Goal: Task Accomplishment & Management: Complete application form

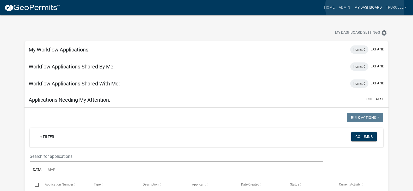
click at [365, 7] on link "My Dashboard" at bounding box center [369, 8] width 32 height 10
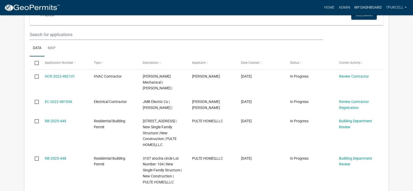
scroll to position [125, 0]
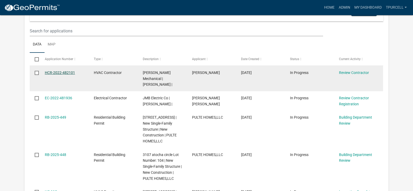
click at [70, 70] on link "HCR-2022-482101" at bounding box center [60, 72] width 30 height 4
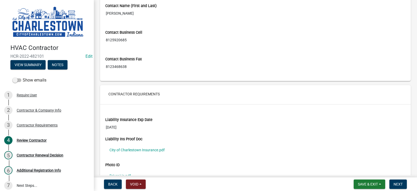
scroll to position [303, 0]
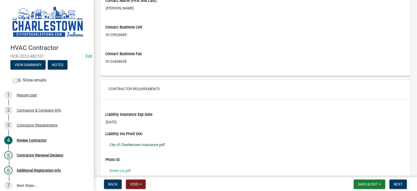
click at [148, 145] on link "City of Charlestown Insurance.pdf" at bounding box center [255, 144] width 300 height 12
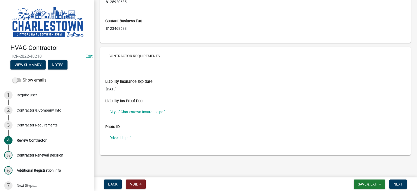
scroll to position [336, 0]
click at [401, 183] on span "Next" at bounding box center [398, 184] width 9 height 4
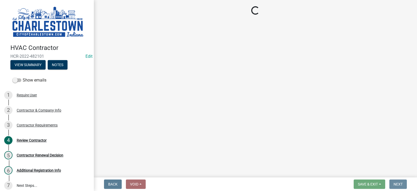
scroll to position [0, 0]
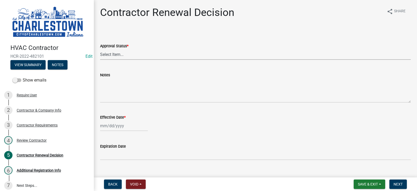
click at [115, 53] on select "Select Item... Approved Denied" at bounding box center [255, 54] width 311 height 11
click at [100, 49] on select "Select Item... Approved Denied" at bounding box center [255, 54] width 311 height 11
select select "30db8998-795d-4bbe-8e49-f1ade8865815"
click at [115, 128] on div at bounding box center [124, 125] width 48 height 11
select select "9"
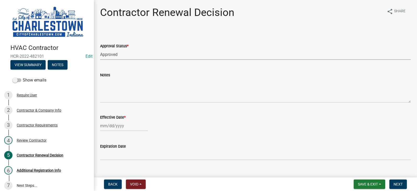
select select "2025"
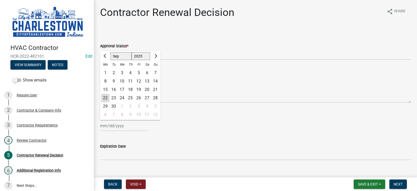
click at [105, 99] on div "22" at bounding box center [105, 98] width 8 height 8
type input "[DATE]"
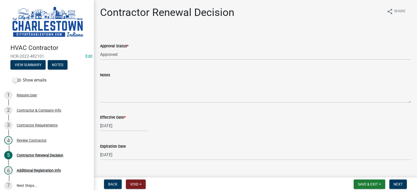
scroll to position [10, 0]
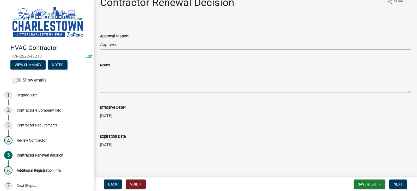
click at [111, 144] on input "09/22/2026" at bounding box center [255, 144] width 311 height 11
type input "05/01/2026"
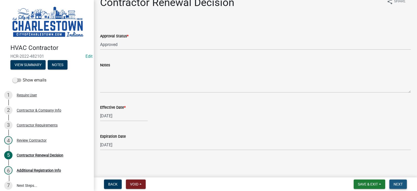
click at [400, 182] on span "Next" at bounding box center [398, 184] width 9 height 4
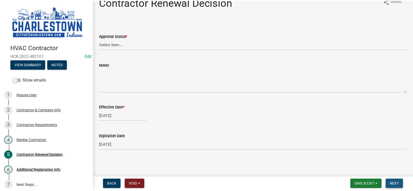
scroll to position [0, 0]
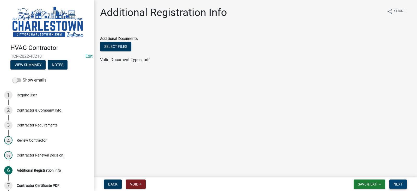
click at [401, 185] on span "Next" at bounding box center [398, 184] width 9 height 4
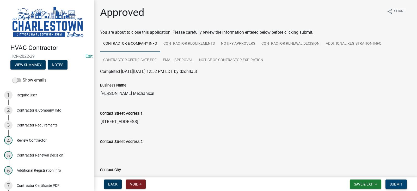
click at [400, 187] on button "Submit" at bounding box center [396, 183] width 21 height 9
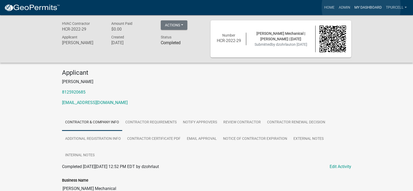
click at [361, 7] on link "My Dashboard" at bounding box center [369, 8] width 32 height 10
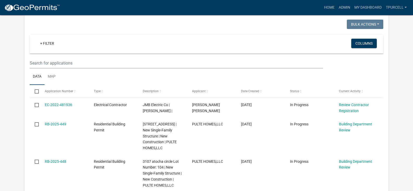
scroll to position [94, 0]
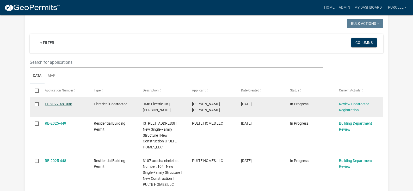
click at [64, 104] on link "EC-2022-481936" at bounding box center [58, 104] width 27 height 4
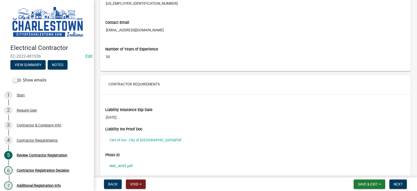
scroll to position [329, 0]
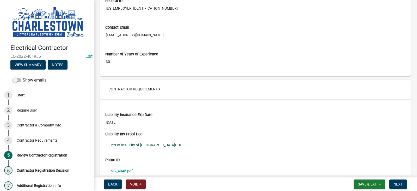
click at [152, 144] on link "Cert of Ins - City of Charlestown.PDF" at bounding box center [255, 145] width 300 height 12
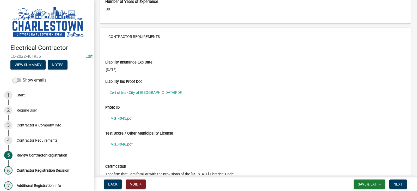
scroll to position [391, 0]
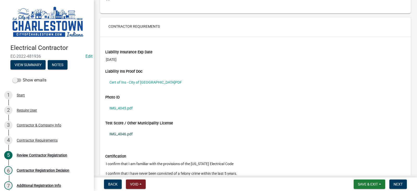
click at [120, 134] on link "IMG_4046.pdf" at bounding box center [255, 134] width 300 height 12
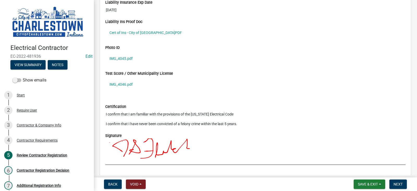
scroll to position [444, 0]
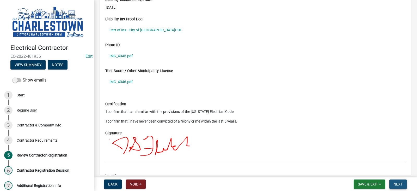
click at [399, 183] on span "Next" at bounding box center [398, 184] width 9 height 4
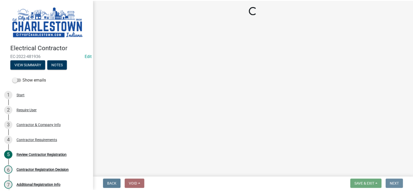
scroll to position [0, 0]
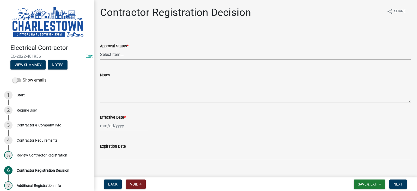
click at [117, 53] on select "Select Item... Approved Denied" at bounding box center [255, 54] width 311 height 11
click at [100, 49] on select "Select Item... Approved Denied" at bounding box center [255, 54] width 311 height 11
select select "4b86b809-39dd-4c68-9f3d-fdb3e7050482"
select select "9"
select select "2025"
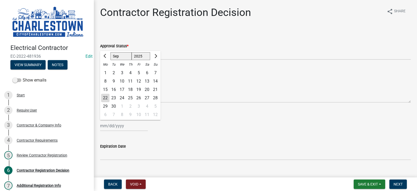
click at [110, 125] on div "Jan Feb Mar Apr May Jun Jul Aug Sep Oct Nov Dec 1525 1526 1527 1528 1529 1530 1…" at bounding box center [124, 125] width 48 height 11
click at [105, 99] on div "22" at bounding box center [105, 98] width 8 height 8
type input "[DATE]"
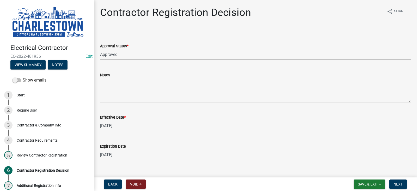
click at [111, 154] on input "12/31/2025" at bounding box center [255, 154] width 311 height 11
click at [126, 155] on input "12/31/2025" at bounding box center [255, 154] width 311 height 11
type input "1"
type input "08/15/2026"
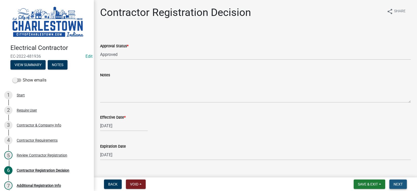
click at [400, 185] on span "Next" at bounding box center [398, 184] width 9 height 4
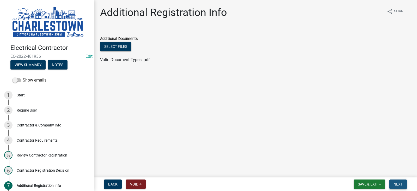
click at [402, 183] on span "Next" at bounding box center [398, 184] width 9 height 4
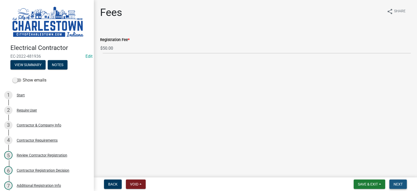
click at [400, 181] on button "Next" at bounding box center [398, 183] width 17 height 9
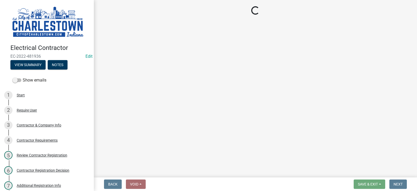
select select "3: 3"
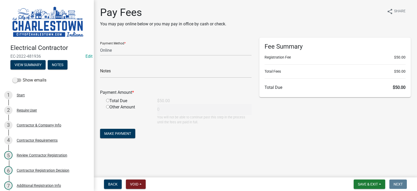
click at [107, 100] on input "radio" at bounding box center [107, 100] width 3 height 3
radio input "true"
type input "50"
click at [365, 183] on span "Save & Exit" at bounding box center [368, 184] width 20 height 4
click at [360, 172] on button "Save & Exit" at bounding box center [365, 170] width 42 height 13
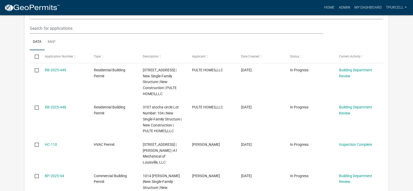
scroll to position [136, 0]
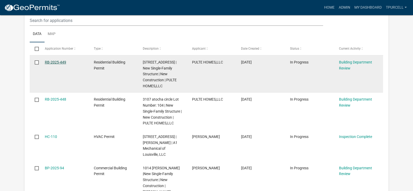
click at [58, 61] on link "RB-2025-449" at bounding box center [55, 62] width 21 height 4
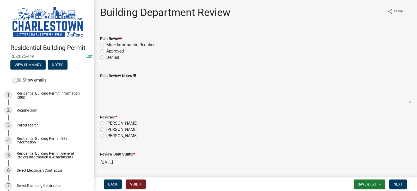
click at [106, 136] on label "[PERSON_NAME]" at bounding box center [121, 135] width 31 height 6
click at [106, 136] on input "[PERSON_NAME]" at bounding box center [107, 133] width 3 height 3
radio input "true"
click at [106, 51] on label "Approved" at bounding box center [114, 51] width 17 height 6
click at [106, 51] on input "Approved" at bounding box center [107, 49] width 3 height 3
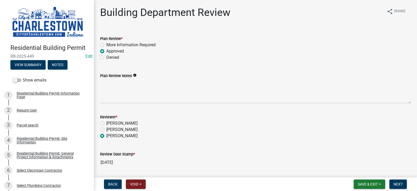
radio input "true"
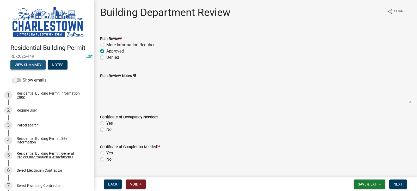
click at [37, 62] on button "View Summary" at bounding box center [27, 64] width 35 height 9
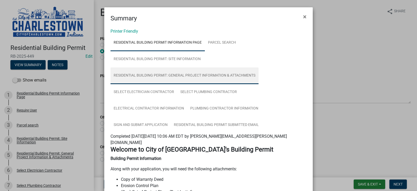
click at [203, 73] on link "Residential Building Permit: General Project Information & Attachments" at bounding box center [185, 75] width 148 height 17
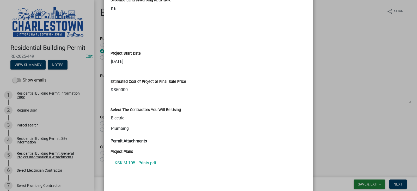
scroll to position [382, 0]
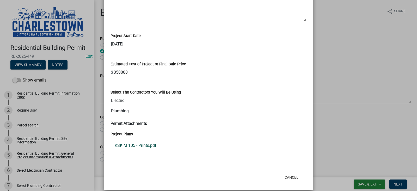
click at [139, 139] on link "KSKIM 105 - Prints.pdf" at bounding box center [209, 145] width 196 height 13
click at [329, 128] on ngb-modal-window "Summary × Printer Friendly Residential Building Permit Information Page Parcel …" at bounding box center [208, 95] width 417 height 191
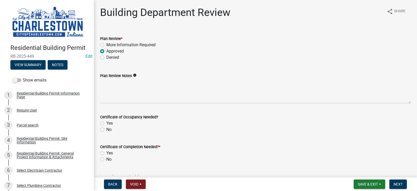
click at [106, 122] on label "Yes" at bounding box center [109, 123] width 7 height 6
click at [106, 122] on input "Yes" at bounding box center [107, 121] width 3 height 3
radio input "true"
click at [106, 152] on label "Yes" at bounding box center [109, 153] width 7 height 6
click at [106, 152] on input "Yes" at bounding box center [107, 151] width 3 height 3
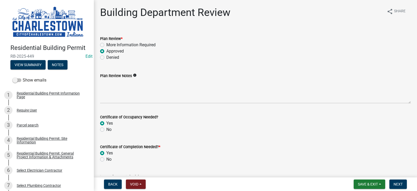
radio input "true"
click at [397, 184] on span "Next" at bounding box center [398, 184] width 9 height 4
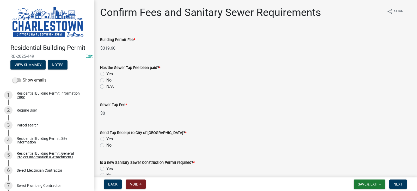
scroll to position [10, 0]
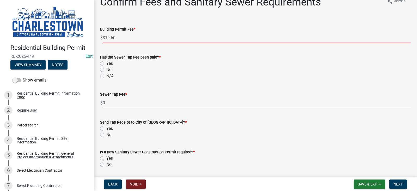
click at [119, 39] on input "319.60" at bounding box center [257, 37] width 308 height 11
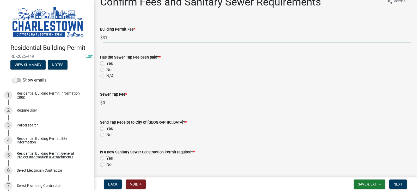
type input "3"
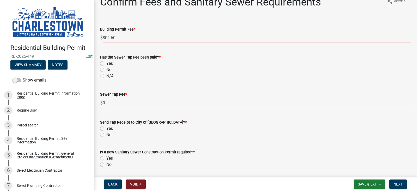
drag, startPoint x: 119, startPoint y: 39, endPoint x: 141, endPoint y: 71, distance: 38.2
click at [141, 71] on wm-data-entity-input-list "Building Permit Fee * $ 804.60 Electrical Permit Fee * $ 0 HVAC Fee * $ 0 Plumb…" at bounding box center [255, 95] width 311 height 153
type input "804.60"
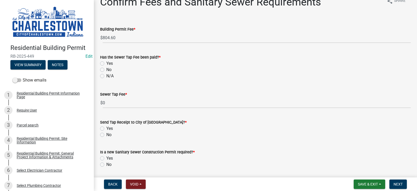
click at [141, 71] on div "No" at bounding box center [255, 70] width 311 height 6
click at [104, 68] on div "No" at bounding box center [255, 70] width 311 height 6
click at [104, 71] on div "No" at bounding box center [255, 70] width 311 height 6
click at [106, 68] on label "No" at bounding box center [108, 70] width 5 height 6
click at [106, 68] on input "No" at bounding box center [107, 68] width 3 height 3
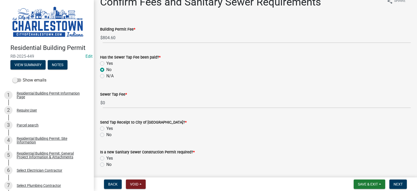
radio input "true"
click at [106, 134] on label "No" at bounding box center [108, 134] width 5 height 6
click at [106, 134] on input "No" at bounding box center [107, 132] width 3 height 3
radio input "true"
click at [106, 164] on label "No" at bounding box center [108, 164] width 5 height 6
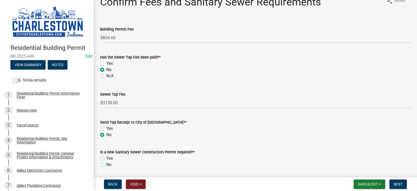
click at [106, 164] on input "No" at bounding box center [107, 162] width 3 height 3
radio input "true"
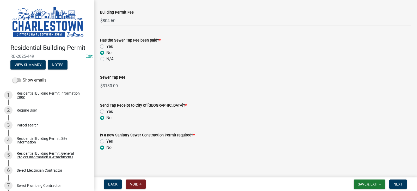
scroll to position [28, 0]
click at [399, 185] on span "Next" at bounding box center [398, 184] width 9 height 4
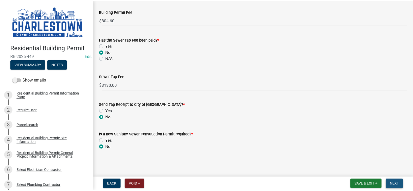
scroll to position [0, 0]
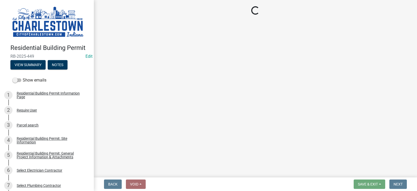
select select "3: 3"
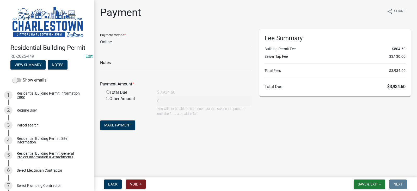
click at [108, 93] on input "radio" at bounding box center [107, 91] width 3 height 3
radio input "true"
type input "3934.6"
click at [362, 182] on span "Save & Exit" at bounding box center [368, 184] width 20 height 4
click at [362, 171] on button "Save & Exit" at bounding box center [365, 170] width 42 height 13
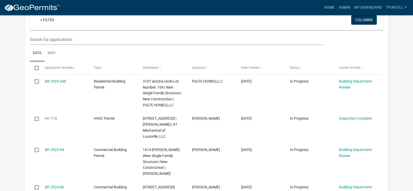
scroll to position [118, 0]
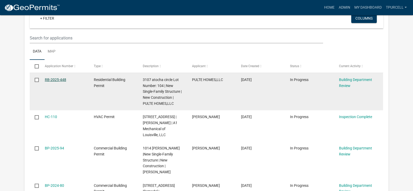
click at [54, 79] on link "RB-2025-448" at bounding box center [55, 79] width 21 height 4
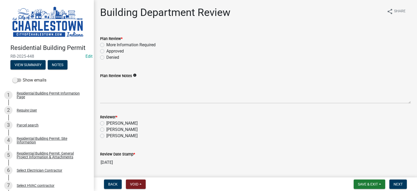
click at [106, 53] on label "Approved" at bounding box center [114, 51] width 17 height 6
click at [106, 51] on input "Approved" at bounding box center [107, 49] width 3 height 3
radio input "true"
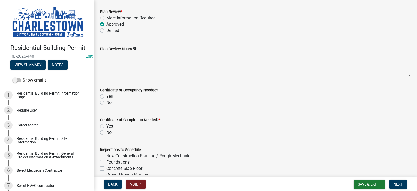
scroll to position [31, 0]
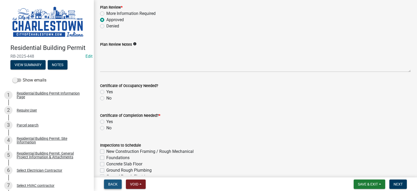
click at [115, 184] on span "Back" at bounding box center [112, 184] width 9 height 4
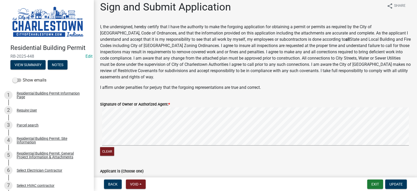
scroll to position [10, 0]
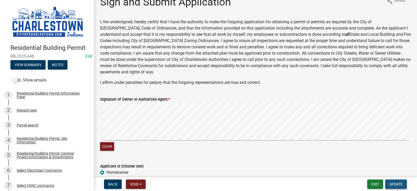
click at [400, 181] on button "Update" at bounding box center [396, 183] width 22 height 9
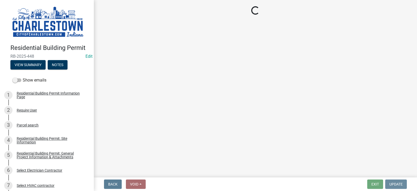
scroll to position [0, 0]
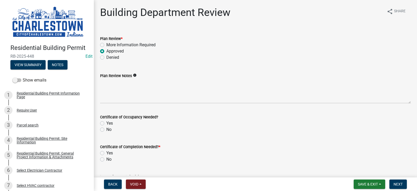
click at [106, 51] on label "Approved" at bounding box center [114, 51] width 17 height 6
click at [106, 51] on input "Approved" at bounding box center [107, 49] width 3 height 3
click at [138, 56] on div "Denied" at bounding box center [255, 57] width 311 height 6
click at [106, 122] on label "Yes" at bounding box center [109, 123] width 7 height 6
click at [106, 122] on input "Yes" at bounding box center [107, 121] width 3 height 3
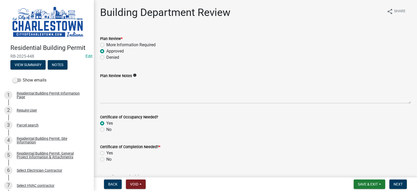
radio input "true"
click at [106, 152] on label "Yes" at bounding box center [109, 153] width 7 height 6
click at [106, 152] on input "Yes" at bounding box center [107, 151] width 3 height 3
radio input "true"
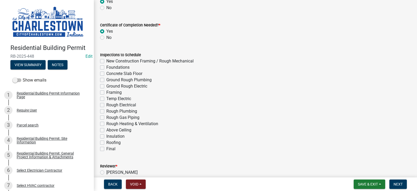
scroll to position [125, 0]
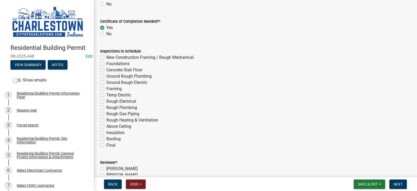
click at [106, 58] on label "New Construction Framing / Rough Mechanical" at bounding box center [149, 57] width 87 height 6
click at [106, 58] on input "New Construction Framing / Rough Mechanical" at bounding box center [107, 55] width 3 height 3
checkbox input "true"
checkbox input "false"
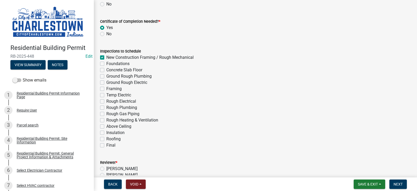
checkbox input "false"
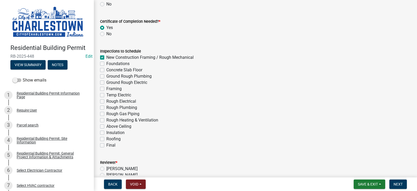
checkbox input "false"
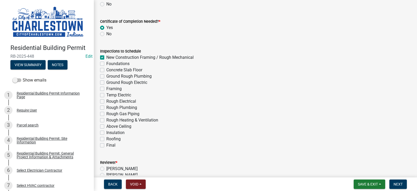
checkbox input "false"
click at [106, 64] on label "Foundations" at bounding box center [117, 64] width 23 height 6
click at [106, 64] on input "Foundations" at bounding box center [107, 62] width 3 height 3
checkbox input "true"
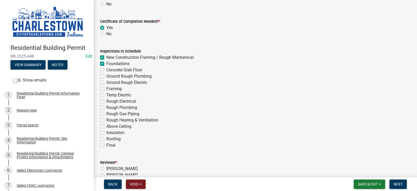
checkbox input "true"
checkbox input "false"
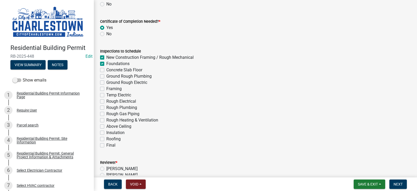
checkbox input "false"
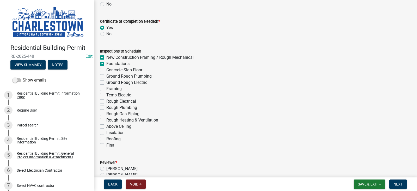
checkbox input "false"
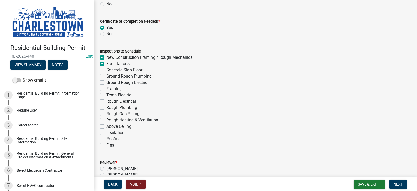
drag, startPoint x: 102, startPoint y: 71, endPoint x: 102, endPoint y: 81, distance: 9.1
click at [102, 81] on div "Inspections to Schedule New Construction Framing / Rough Mechanical Foundations…" at bounding box center [255, 98] width 311 height 100
click at [106, 77] on label "Ground Rough Plumbing" at bounding box center [128, 76] width 45 height 6
click at [106, 76] on input "Ground Rough Plumbing" at bounding box center [107, 74] width 3 height 3
checkbox input "true"
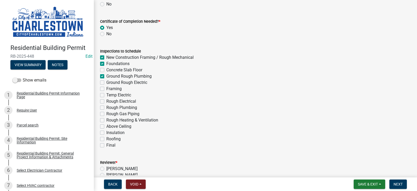
checkbox input "true"
checkbox input "false"
checkbox input "true"
checkbox input "false"
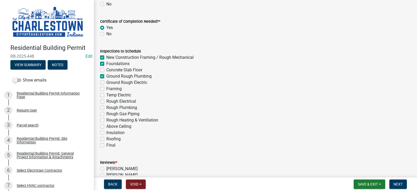
checkbox input "false"
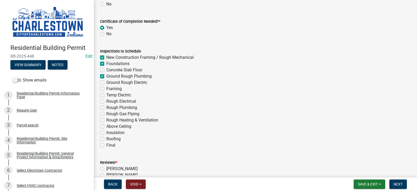
checkbox input "false"
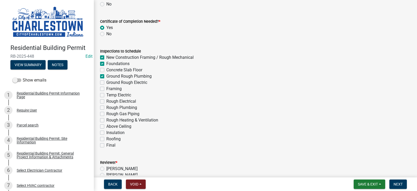
click at [106, 83] on label "Ground Rough Electric" at bounding box center [126, 82] width 41 height 6
click at [106, 83] on input "Ground Rough Electric" at bounding box center [107, 80] width 3 height 3
checkbox input "true"
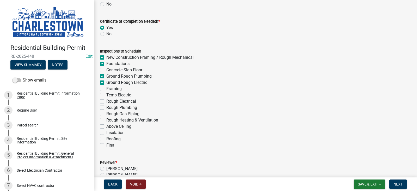
checkbox input "false"
checkbox input "true"
checkbox input "false"
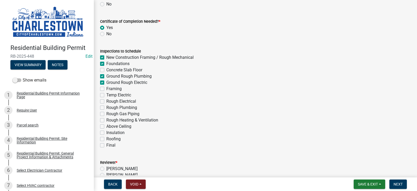
checkbox input "false"
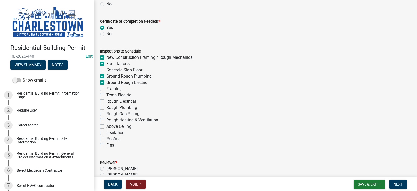
checkbox input "false"
click at [106, 70] on label "Concrete Slab Floor" at bounding box center [124, 70] width 36 height 6
click at [106, 70] on input "Concrete Slab Floor" at bounding box center [107, 68] width 3 height 3
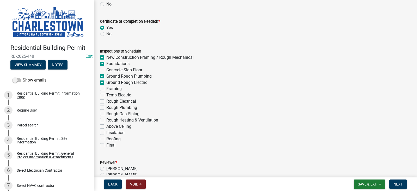
checkbox input "true"
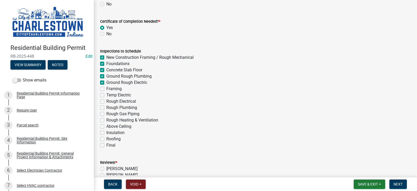
checkbox input "true"
checkbox input "false"
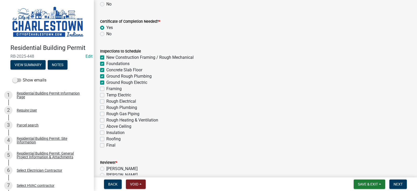
checkbox input "false"
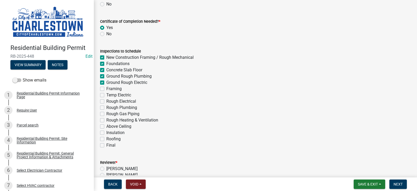
checkbox input "false"
click at [106, 89] on label "Framing" at bounding box center [113, 89] width 15 height 6
click at [106, 89] on input "Framing" at bounding box center [107, 87] width 3 height 3
checkbox input "true"
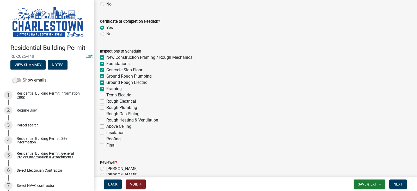
checkbox input "true"
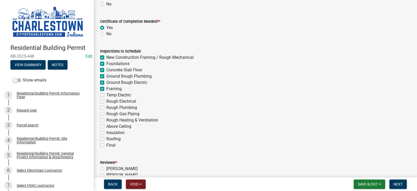
checkbox input "false"
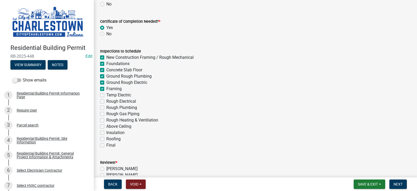
checkbox input "false"
click at [106, 96] on label "Temp Electric" at bounding box center [118, 95] width 25 height 6
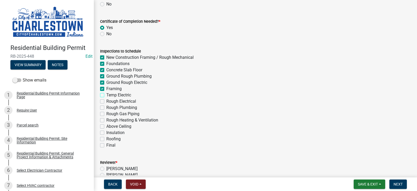
click at [106, 95] on input "Temp Electric" at bounding box center [107, 93] width 3 height 3
checkbox input "true"
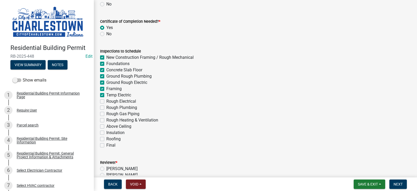
checkbox input "true"
checkbox input "false"
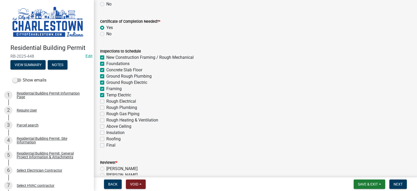
checkbox input "false"
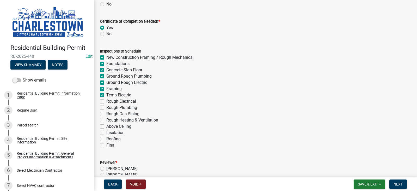
checkbox input "false"
click at [106, 99] on label "Rough Electrical" at bounding box center [121, 101] width 30 height 6
click at [106, 99] on input "Rough Electrical" at bounding box center [107, 99] width 3 height 3
checkbox input "true"
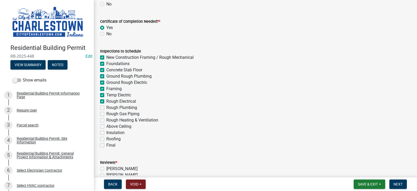
checkbox input "true"
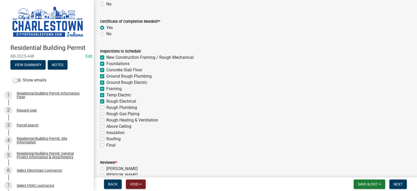
checkbox input "true"
checkbox input "false"
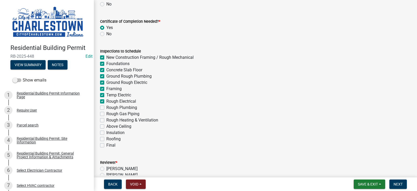
checkbox input "false"
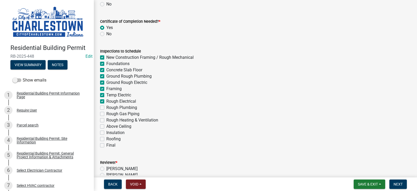
click at [106, 108] on label "Rough Plumbing" at bounding box center [121, 107] width 31 height 6
click at [106, 108] on input "Rough Plumbing" at bounding box center [107, 105] width 3 height 3
checkbox input "true"
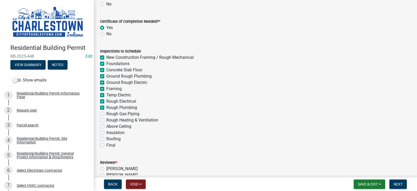
checkbox input "true"
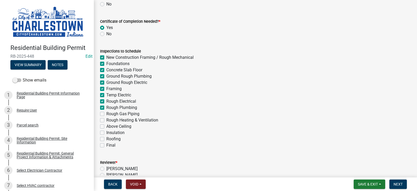
checkbox input "true"
checkbox input "false"
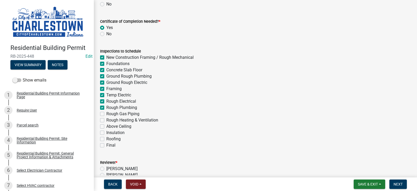
checkbox input "false"
click at [106, 114] on label "Rough Gas Piping" at bounding box center [122, 114] width 33 height 6
click at [106, 114] on input "Rough Gas Piping" at bounding box center [107, 112] width 3 height 3
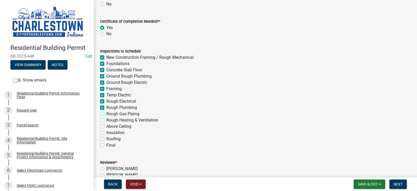
checkbox input "true"
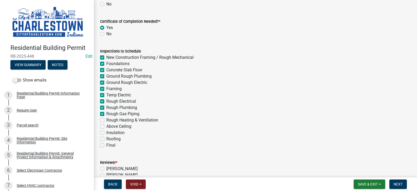
checkbox input "true"
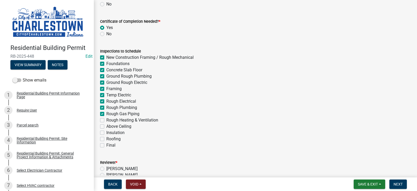
checkbox input "true"
checkbox input "false"
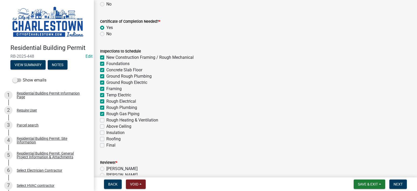
checkbox input "false"
click at [106, 119] on label "Rough Heating & Ventilation" at bounding box center [132, 120] width 52 height 6
click at [106, 119] on input "Rough Heating & Ventilation" at bounding box center [107, 118] width 3 height 3
checkbox input "true"
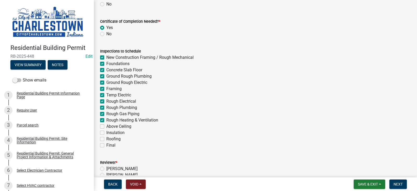
checkbox input "true"
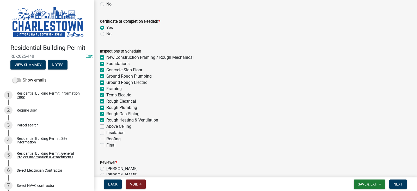
checkbox input "true"
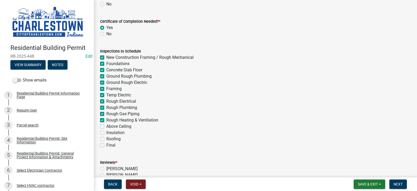
click at [106, 125] on label "Above Ceiling" at bounding box center [118, 126] width 25 height 6
click at [106, 125] on input "Above Ceiling" at bounding box center [107, 124] width 3 height 3
click at [106, 133] on label "Insulation" at bounding box center [115, 132] width 18 height 6
click at [106, 133] on input "Insulation" at bounding box center [107, 130] width 3 height 3
click at [106, 139] on label "Roofing" at bounding box center [113, 139] width 14 height 6
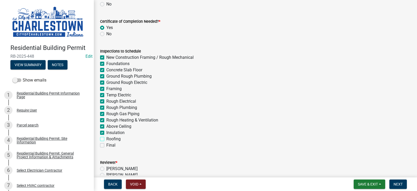
click at [106, 139] on input "Roofing" at bounding box center [107, 137] width 3 height 3
click at [106, 145] on label "Final" at bounding box center [110, 145] width 9 height 6
click at [106, 145] on input "Final" at bounding box center [107, 143] width 3 height 3
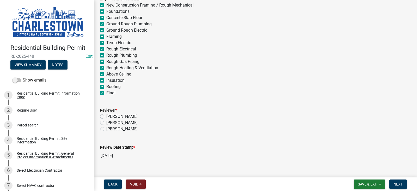
scroll to position [188, 0]
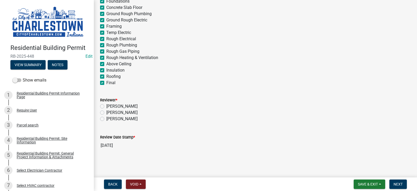
click at [106, 119] on label "[PERSON_NAME]" at bounding box center [121, 119] width 31 height 6
click at [106, 119] on input "[PERSON_NAME]" at bounding box center [107, 117] width 3 height 3
click at [399, 183] on span "Next" at bounding box center [398, 184] width 9 height 4
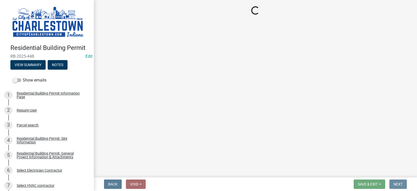
scroll to position [0, 0]
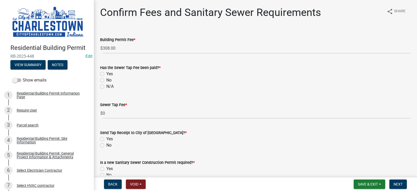
click at [106, 79] on label "No" at bounding box center [108, 80] width 5 height 6
click at [106, 79] on input "No" at bounding box center [107, 78] width 3 height 3
click at [106, 144] on label "No" at bounding box center [108, 145] width 5 height 6
click at [106, 144] on input "No" at bounding box center [107, 143] width 3 height 3
click at [103, 175] on div "Residential Building Permit RB-2025-448 Edit View Summary Notes Show emails 1 R…" at bounding box center [208, 95] width 417 height 191
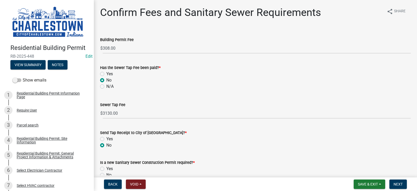
drag, startPoint x: 102, startPoint y: 174, endPoint x: 212, endPoint y: 132, distance: 117.5
click at [212, 132] on div "Send Tap Receipt to City of Charlestown? *" at bounding box center [255, 132] width 311 height 6
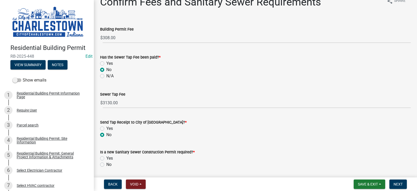
click at [106, 164] on label "No" at bounding box center [108, 164] width 5 height 6
click at [106, 164] on input "No" at bounding box center [107, 162] width 3 height 3
click at [29, 63] on button "View Summary" at bounding box center [27, 64] width 35 height 9
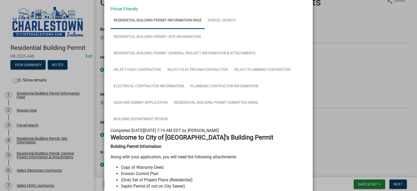
scroll to position [20, 0]
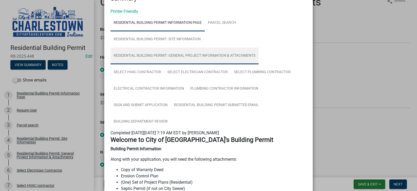
click at [218, 56] on link "Residential Building Permit: General Project Information & Attachments" at bounding box center [185, 55] width 148 height 17
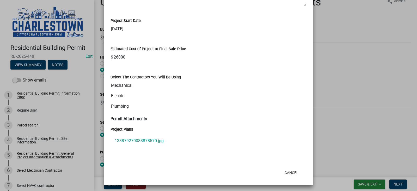
scroll to position [409, 0]
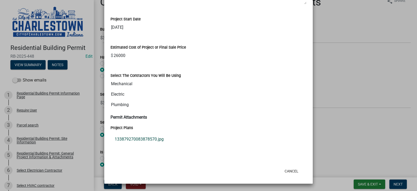
click at [140, 137] on link "133879270083878570.jpg" at bounding box center [209, 139] width 196 height 13
click at [324, 66] on ngb-modal-window "Summary × Printer Friendly Residential Building Permit Information Page Parcel …" at bounding box center [208, 95] width 417 height 191
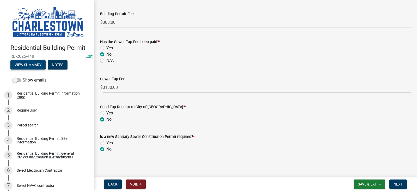
scroll to position [28, 0]
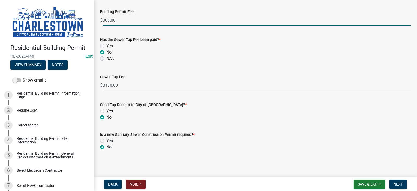
click at [124, 20] on input "308.00" at bounding box center [257, 20] width 308 height 11
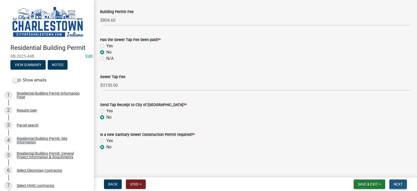
click at [399, 182] on span "Next" at bounding box center [398, 184] width 9 height 4
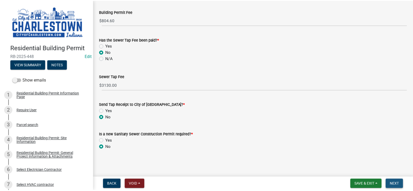
scroll to position [0, 0]
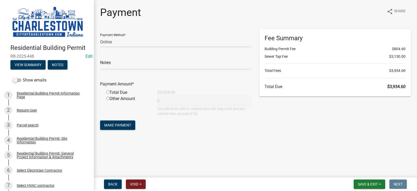
click at [108, 93] on input "radio" at bounding box center [107, 91] width 3 height 3
click at [369, 182] on span "Save & Exit" at bounding box center [368, 184] width 20 height 4
click at [365, 169] on button "Save & Exit" at bounding box center [365, 170] width 42 height 13
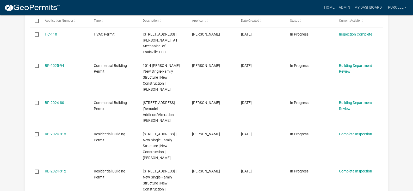
scroll to position [167, 0]
